Goal: Task Accomplishment & Management: Manage account settings

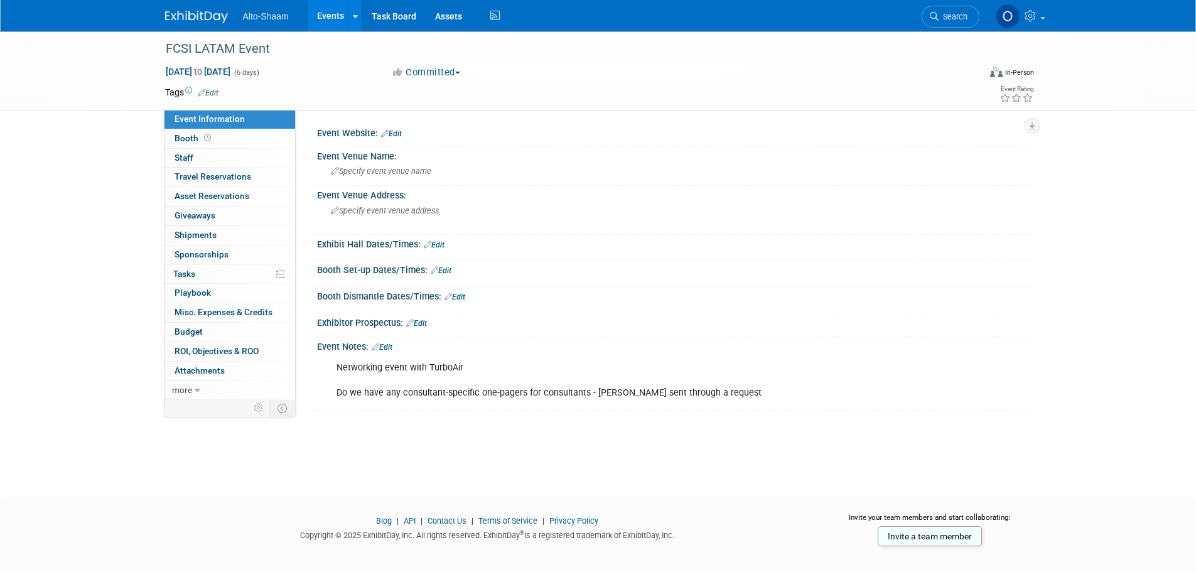
click at [329, 22] on link "Events" at bounding box center [331, 15] width 46 height 31
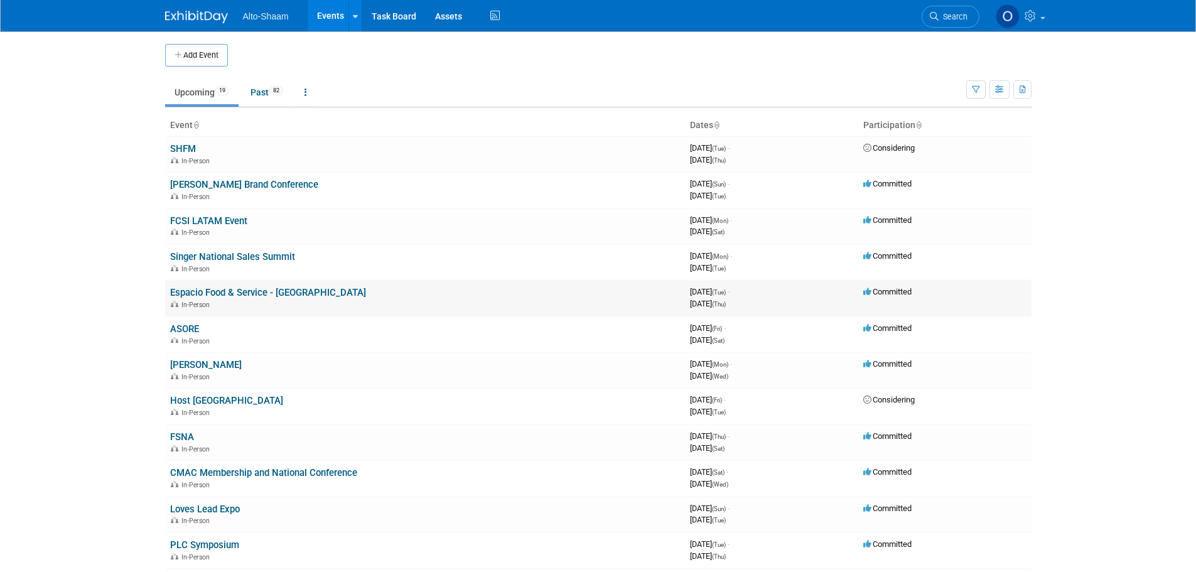
click at [199, 291] on link "Espacio Food & Service - [GEOGRAPHIC_DATA]" at bounding box center [268, 292] width 196 height 11
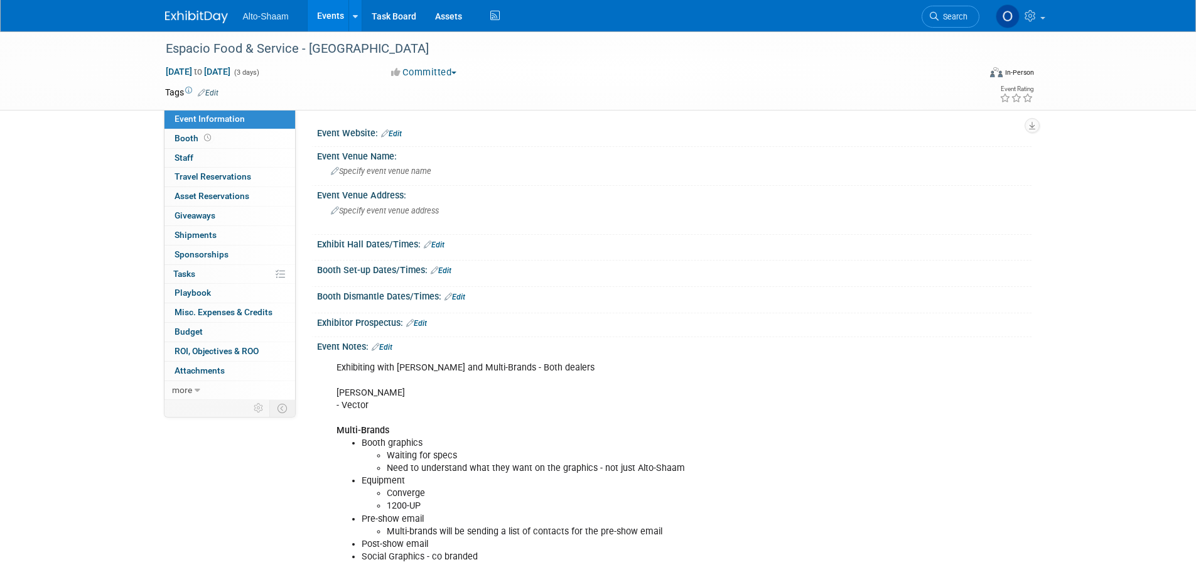
click at [331, 10] on link "Events" at bounding box center [331, 15] width 46 height 31
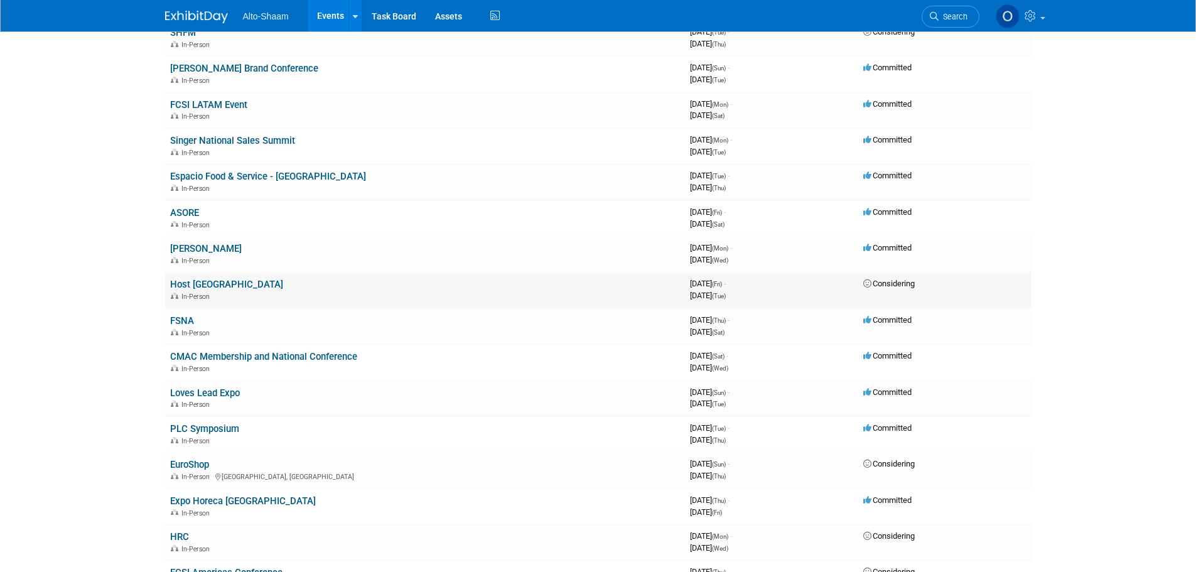
scroll to position [126, 0]
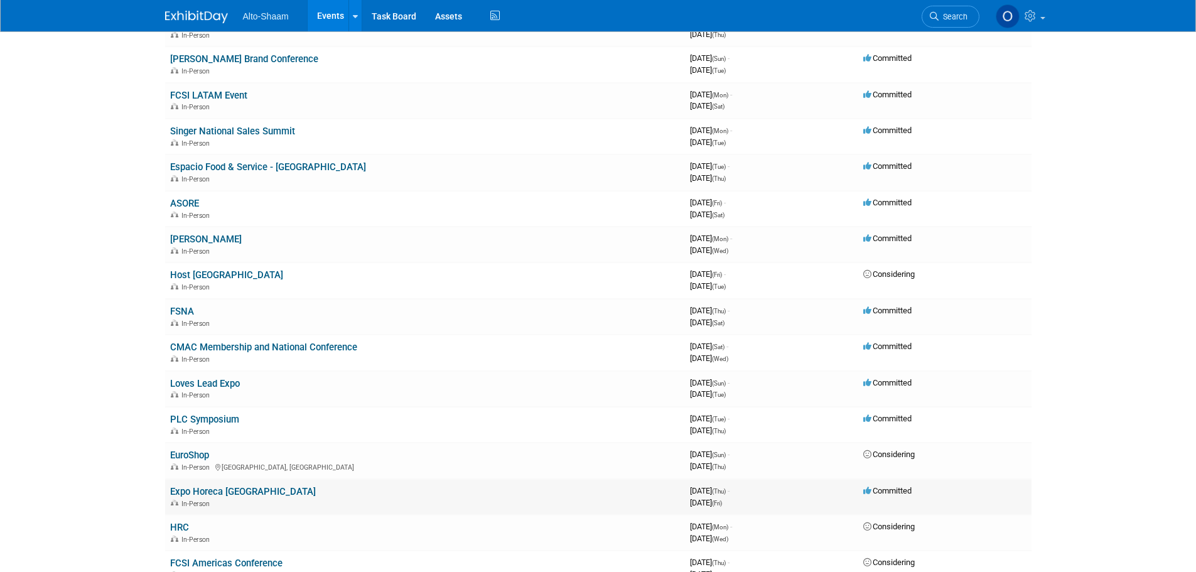
click at [222, 492] on link "Expo Horeca [GEOGRAPHIC_DATA]" at bounding box center [243, 491] width 146 height 11
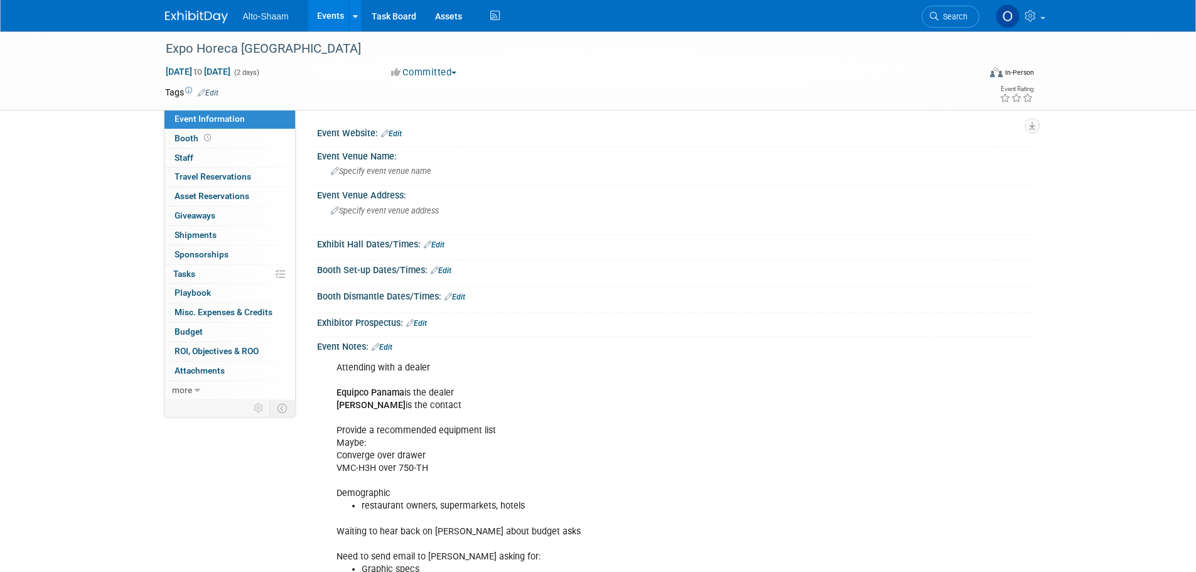
click at [382, 347] on link "Edit" at bounding box center [382, 347] width 21 height 9
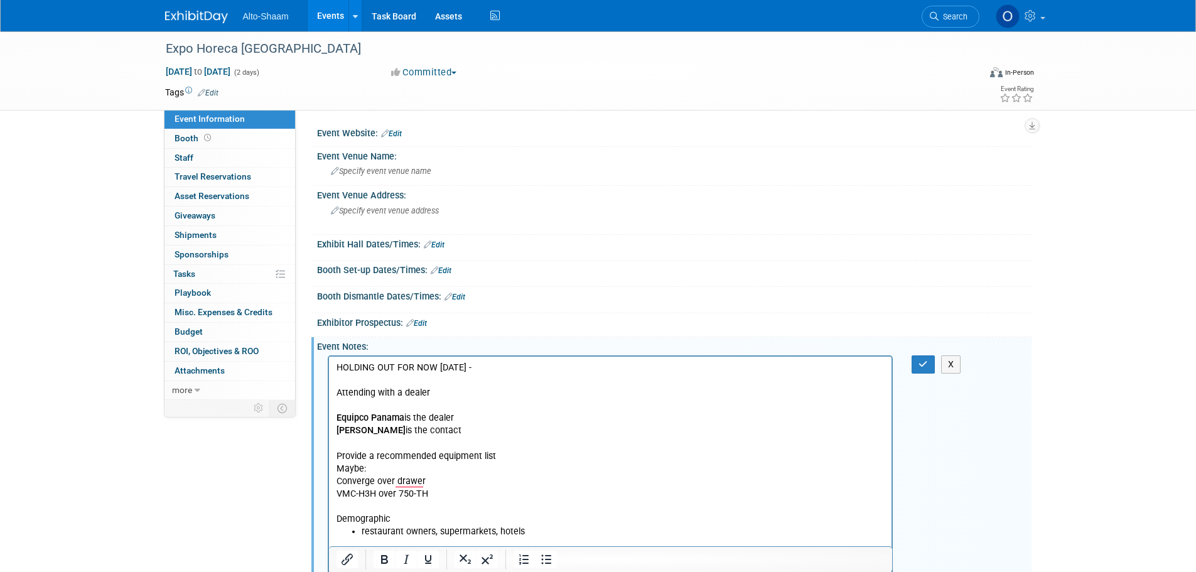
click at [434, 367] on p "HOLDING OUT FOR NOW 9/15/25 -" at bounding box center [610, 367] width 549 height 13
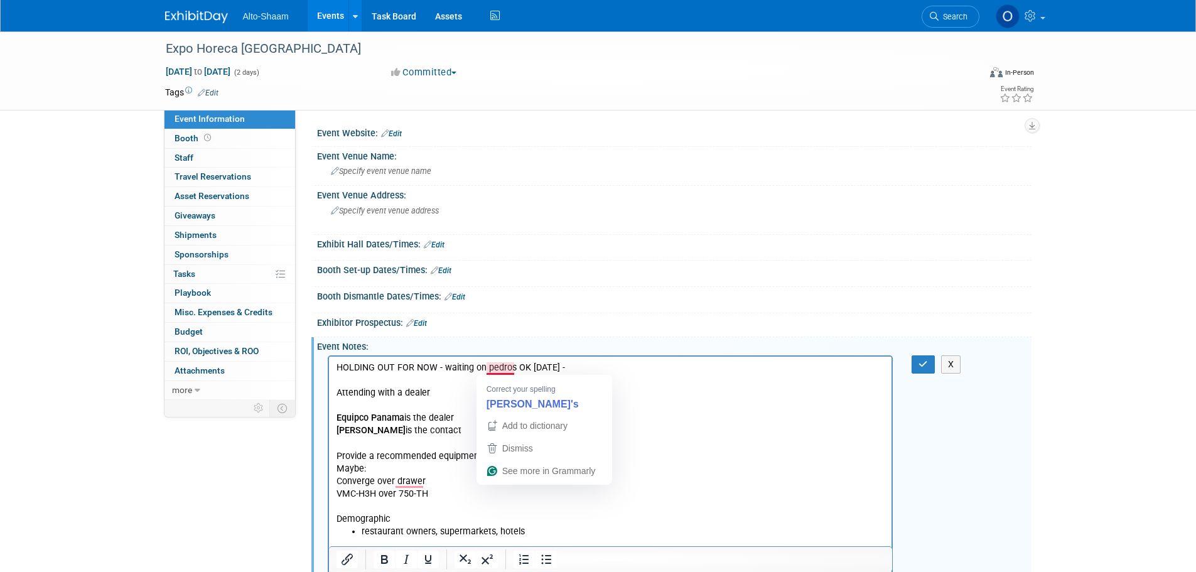
click at [508, 367] on p "HOLDING OUT FOR NOW - waiting on pedros OK 9/15/25 -" at bounding box center [610, 367] width 549 height 13
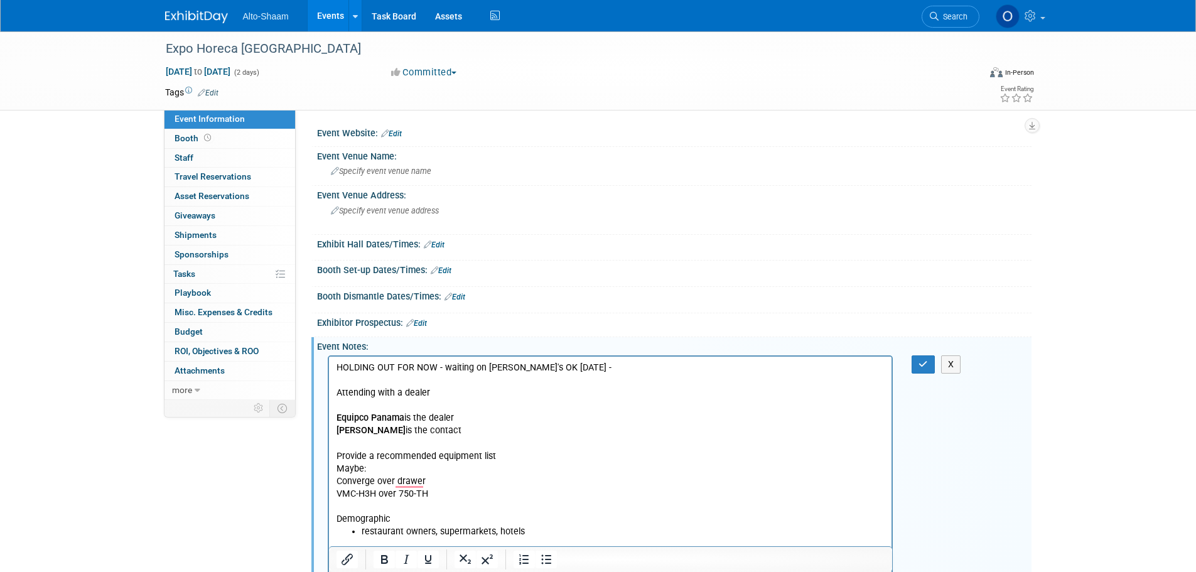
click at [583, 365] on p "HOLDING OUT FOR NOW - waiting on pedro's OK 9/15/25 -" at bounding box center [610, 367] width 549 height 13
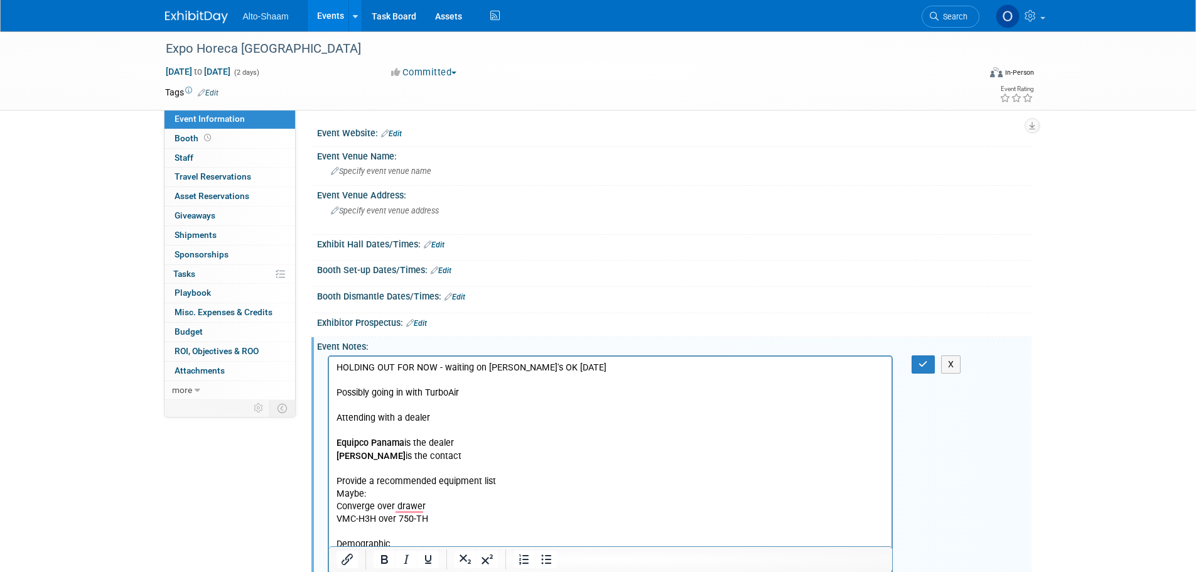
click at [337, 391] on p "Possibly going in with TurboAir" at bounding box center [610, 392] width 549 height 13
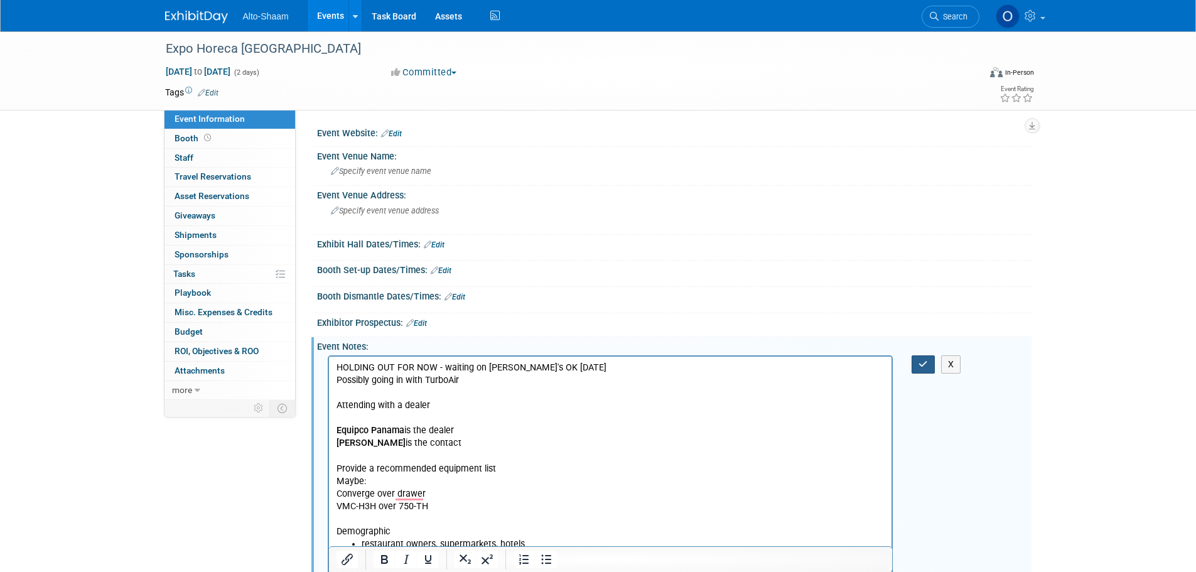
click at [922, 367] on icon "button" at bounding box center [922, 364] width 9 height 9
